Goal: Check status: Check status

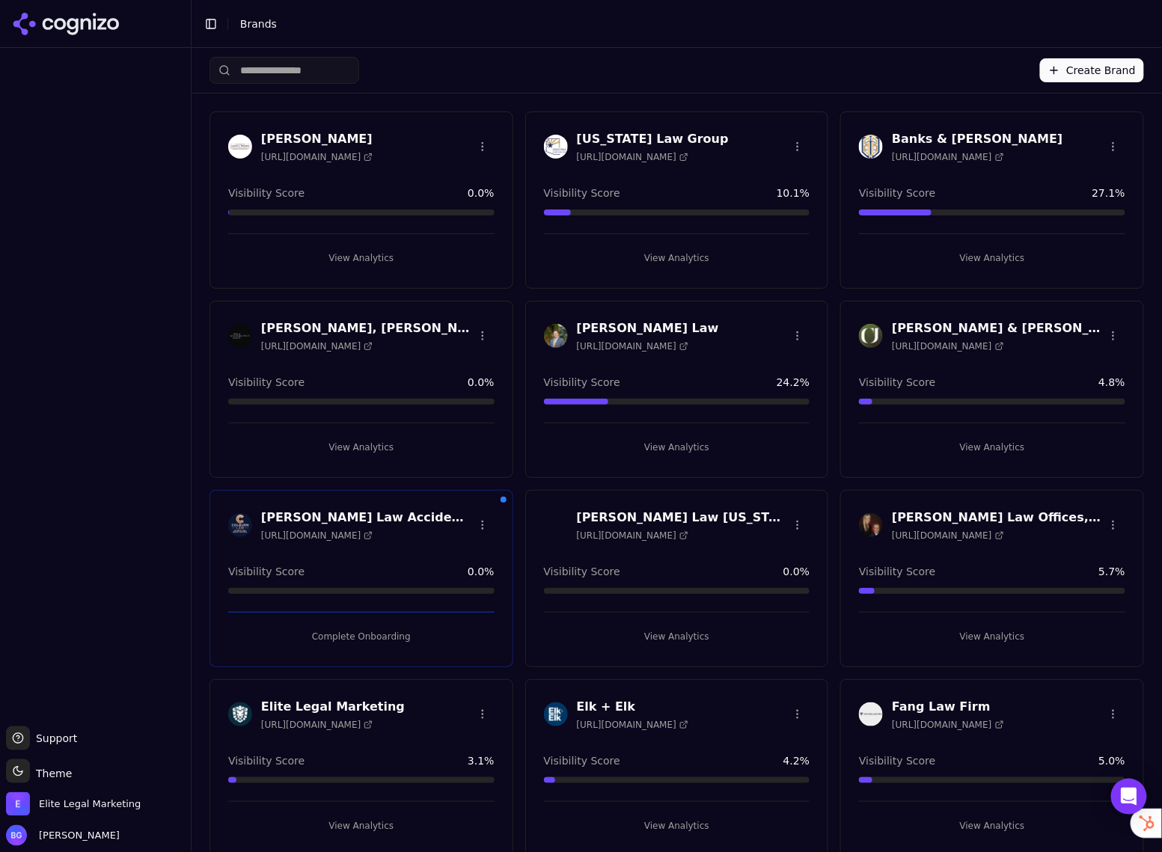
click at [681, 447] on button "View Analytics" at bounding box center [677, 447] width 266 height 24
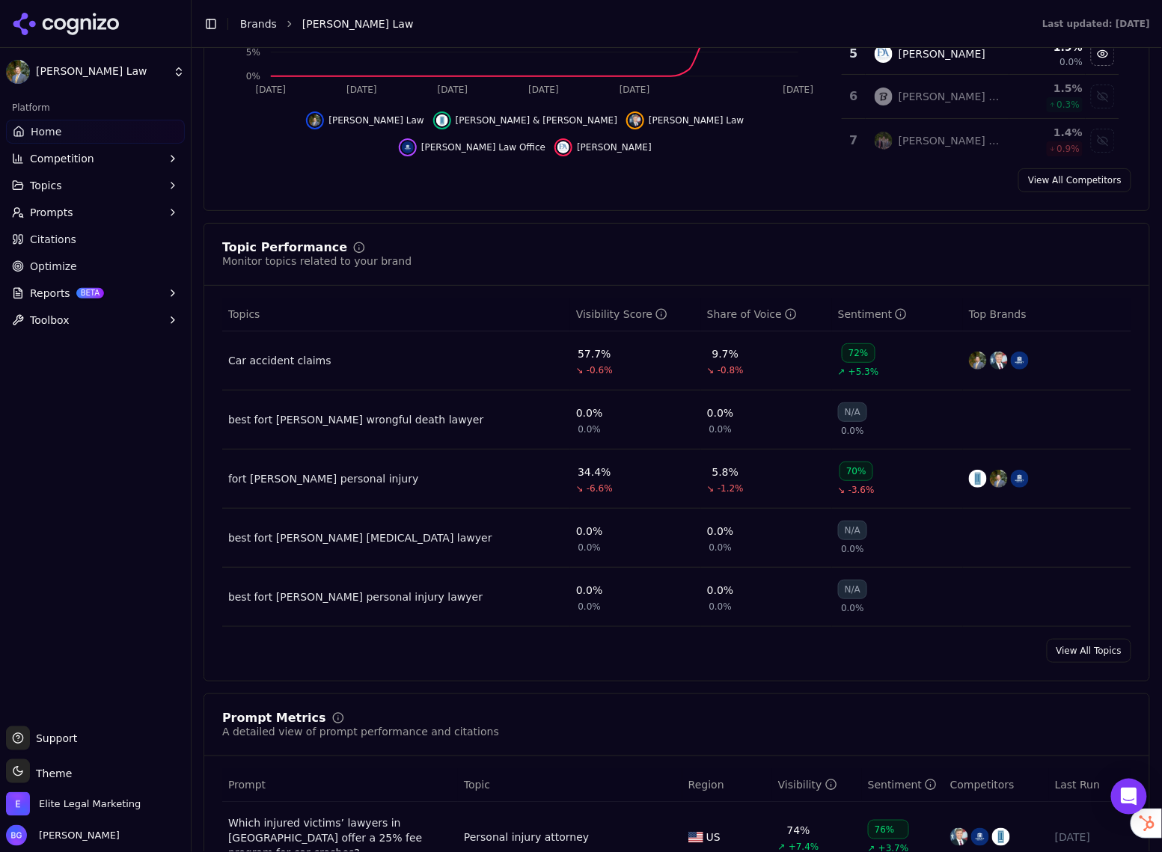
scroll to position [452, 0]
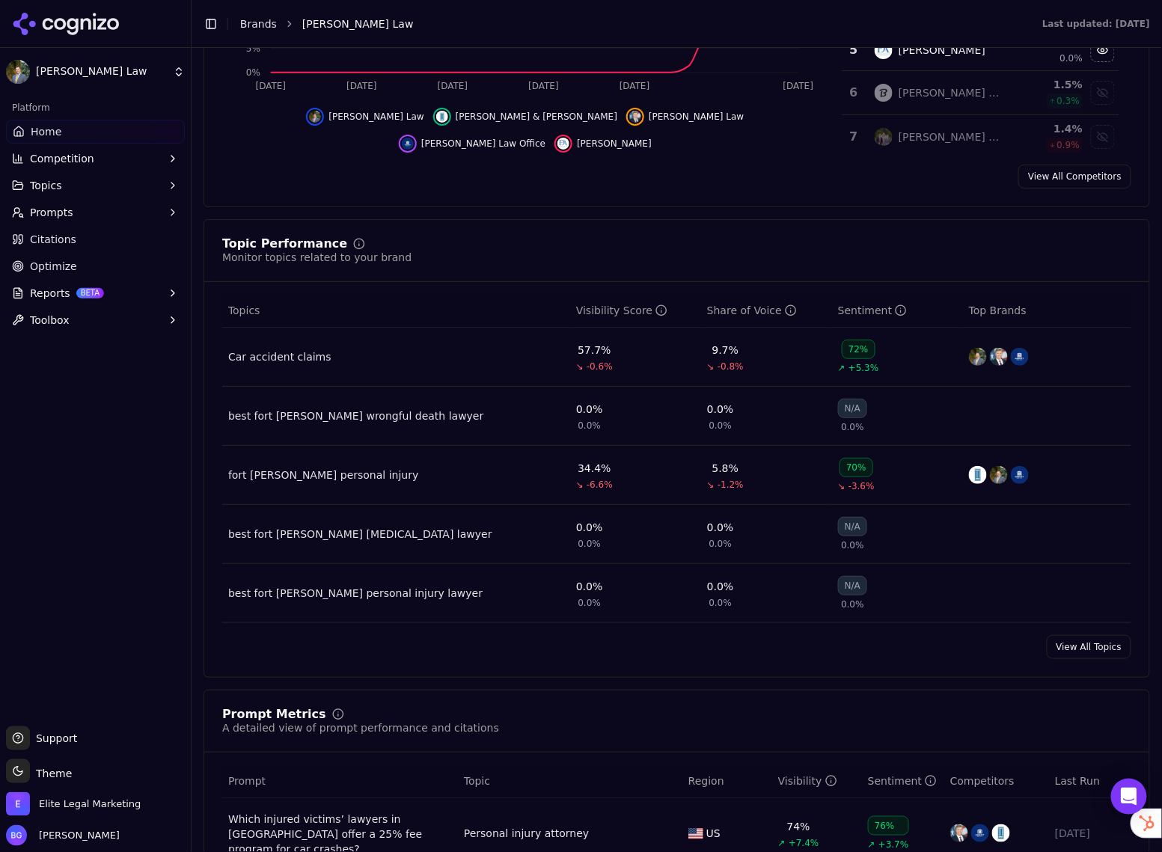
click at [271, 359] on div "Car accident claims" at bounding box center [279, 356] width 103 height 15
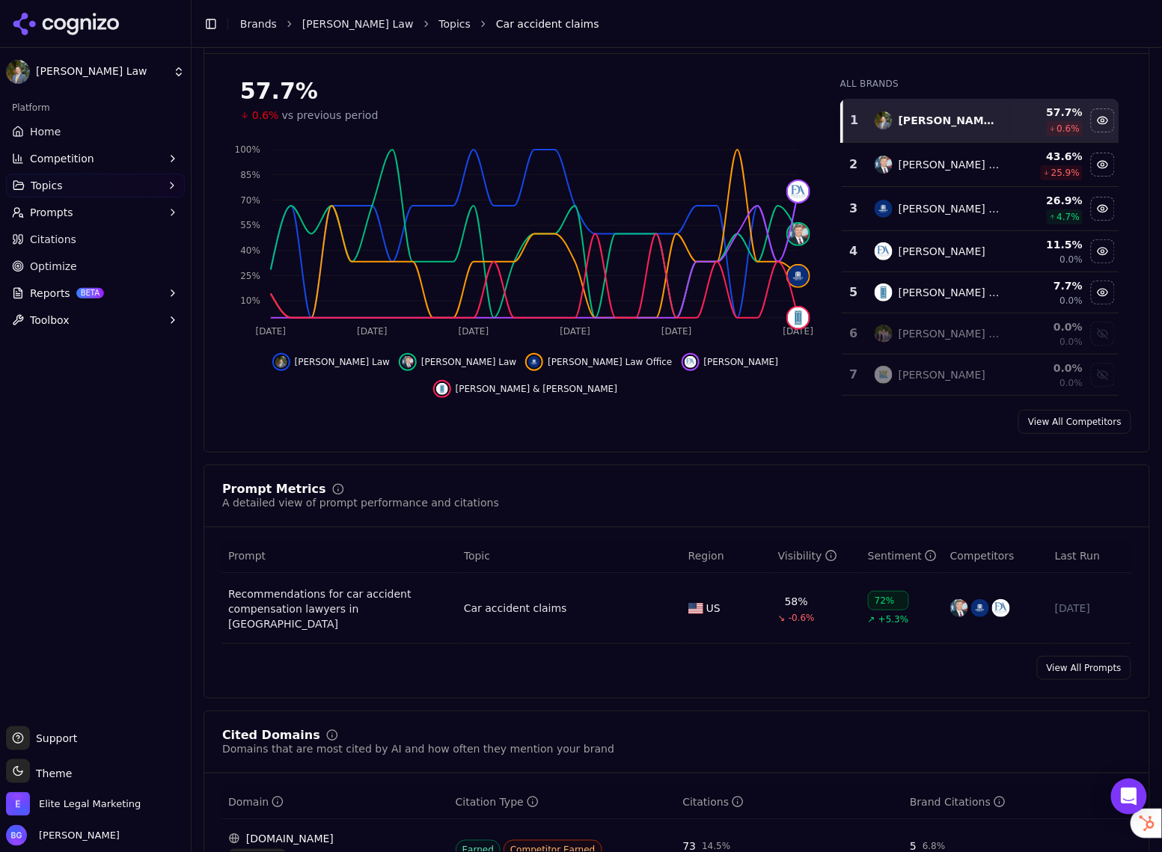
scroll to position [187, 0]
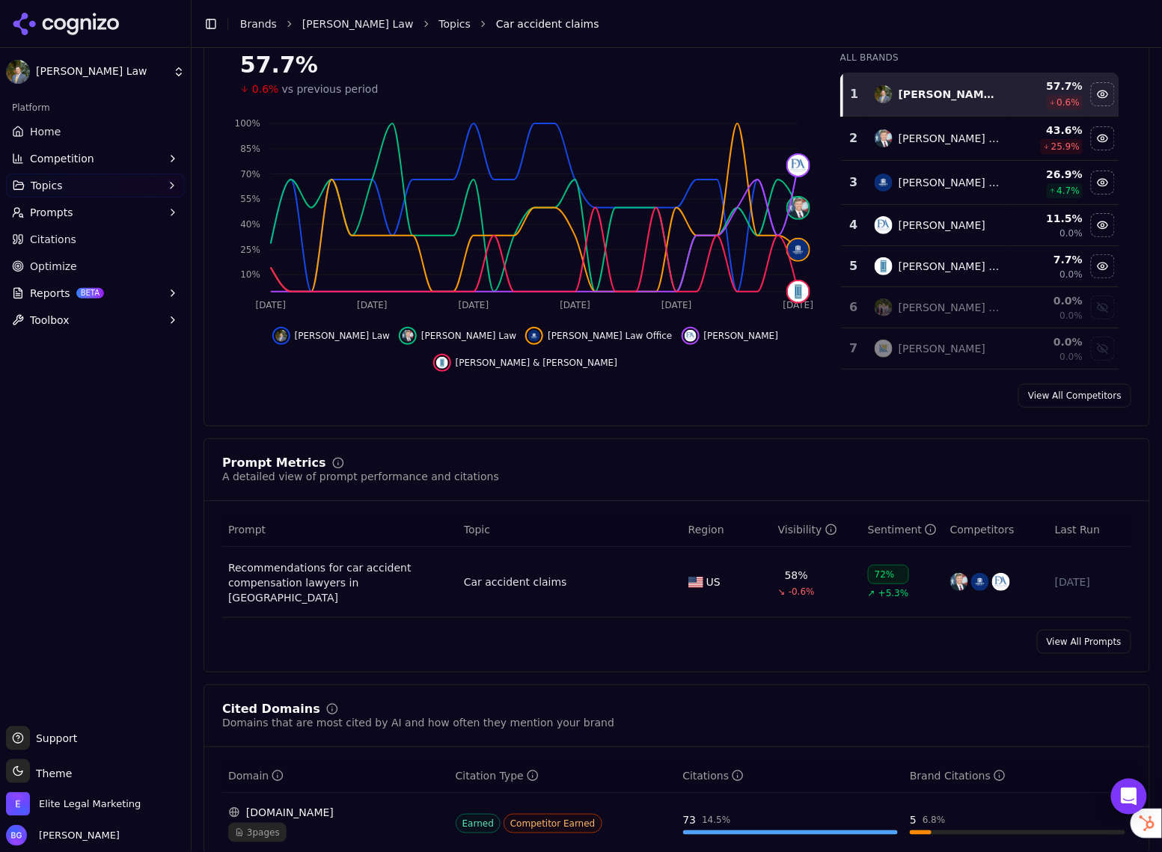
click at [1073, 630] on link "View All Prompts" at bounding box center [1084, 642] width 94 height 24
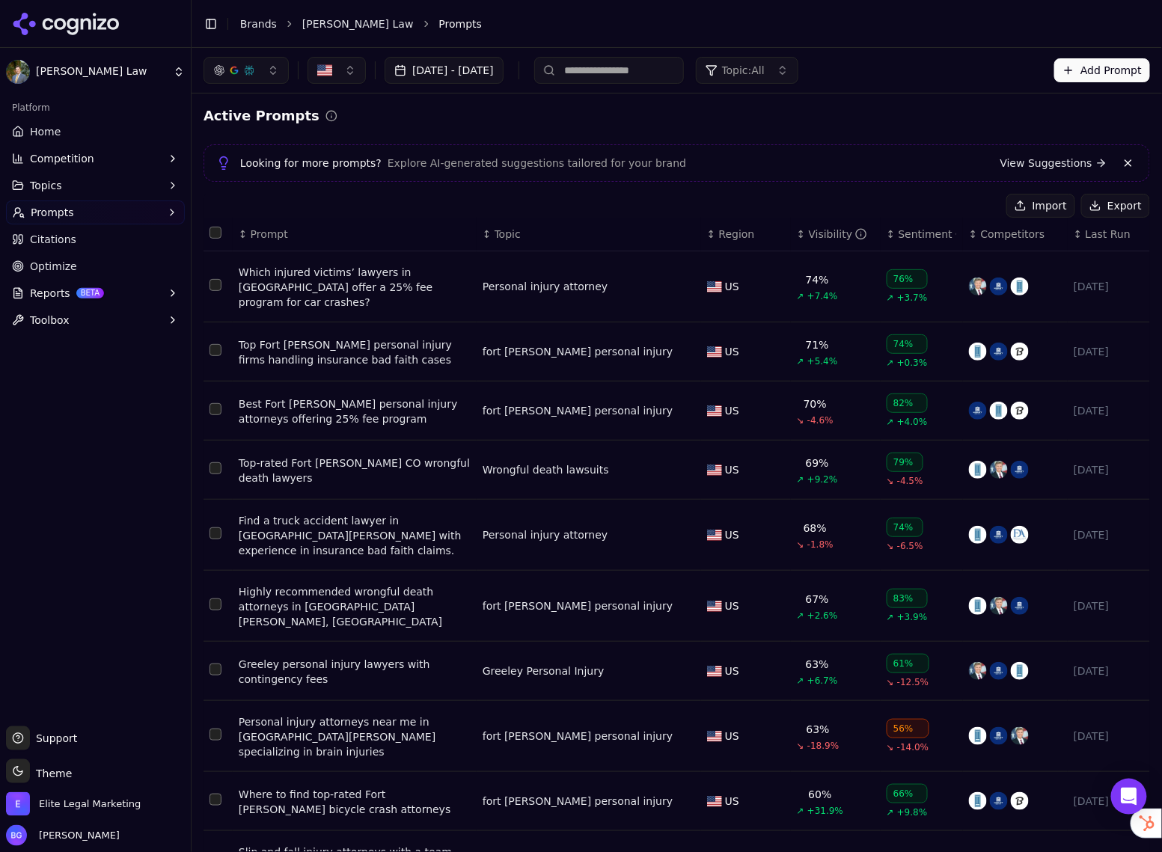
scroll to position [40, 0]
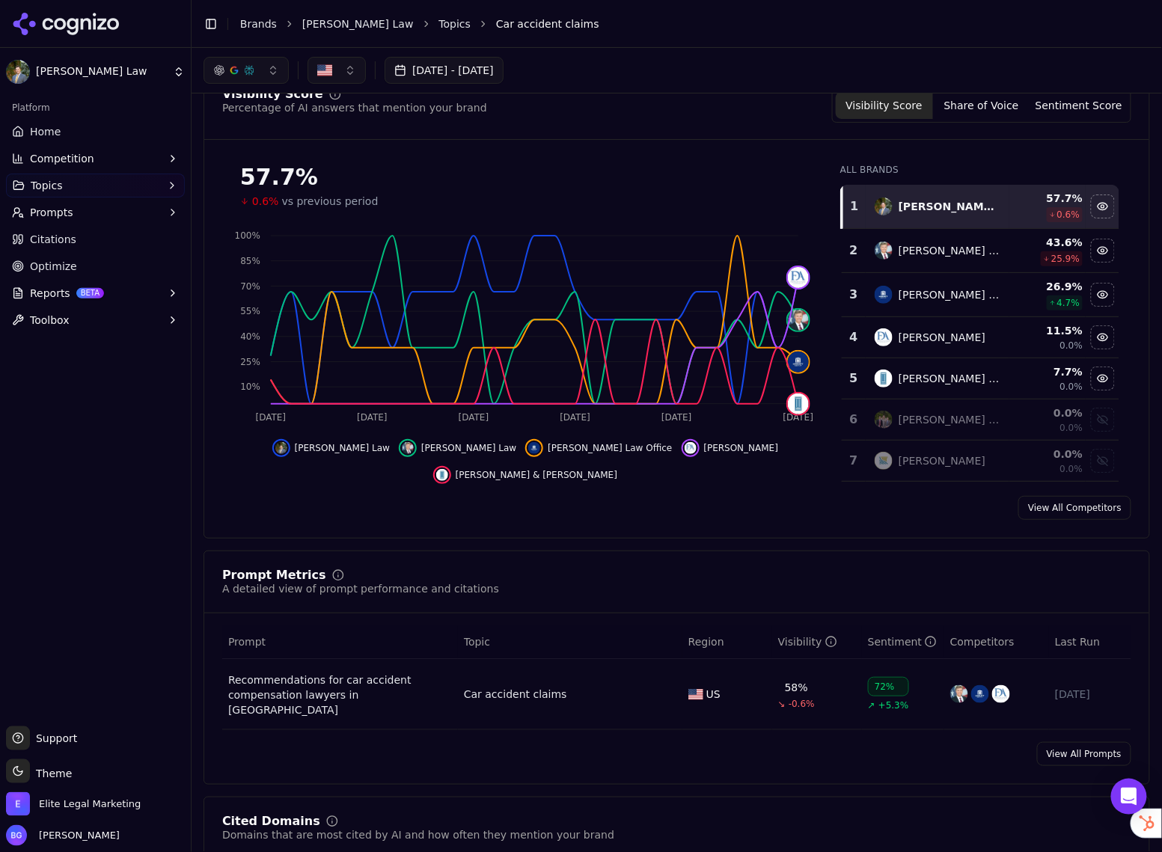
scroll to position [55, 0]
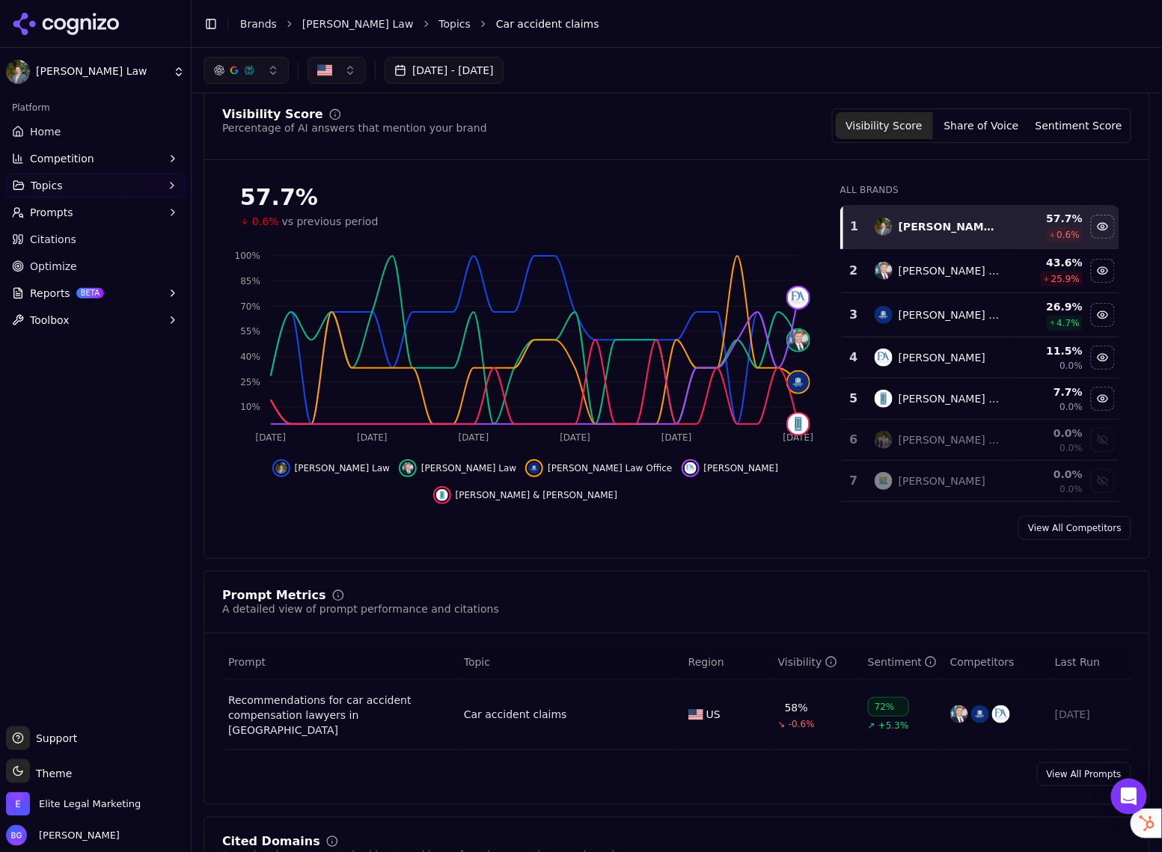
click at [233, 62] on button "button" at bounding box center [245, 70] width 85 height 27
click at [622, 60] on div "[DATE] - [DATE]" at bounding box center [676, 70] width 946 height 27
click at [627, 76] on div "[DATE] - [DATE]" at bounding box center [676, 70] width 946 height 27
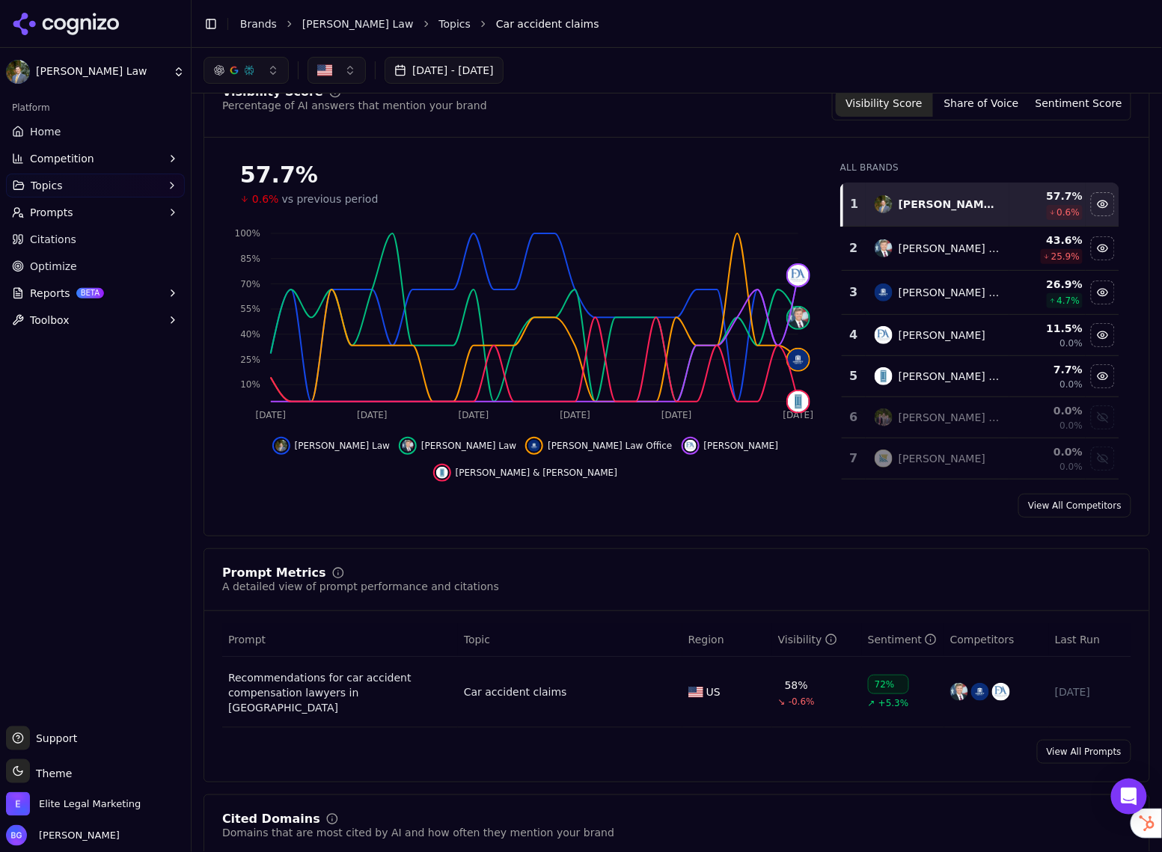
scroll to position [0, 0]
